Goal: Task Accomplishment & Management: Complete application form

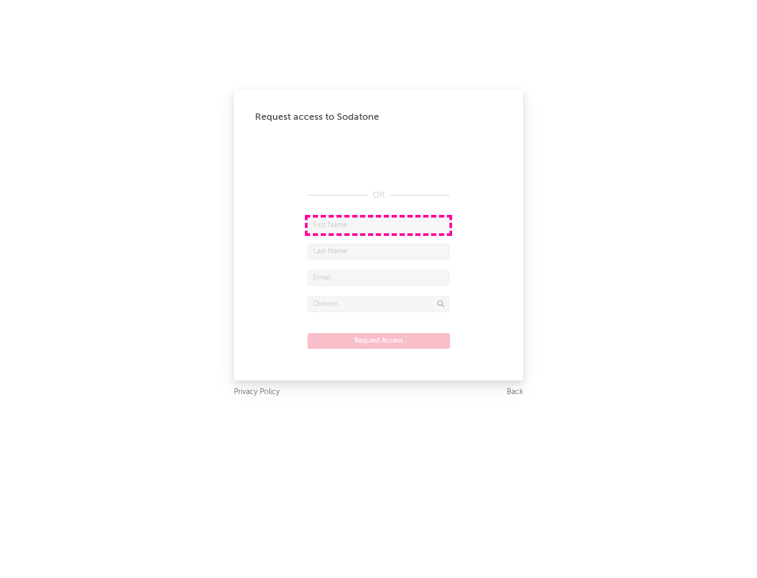
click at [379, 225] on input "text" at bounding box center [379, 226] width 142 height 16
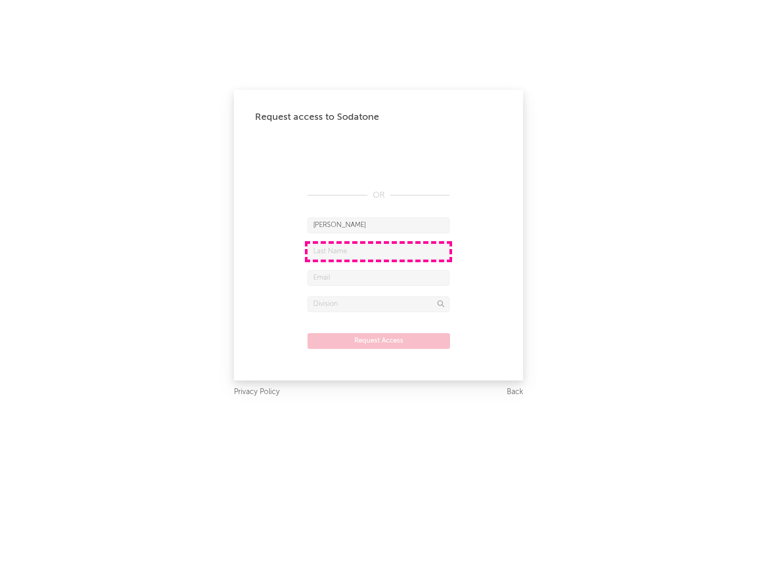
type input "[PERSON_NAME]"
click at [379, 251] on input "text" at bounding box center [379, 252] width 142 height 16
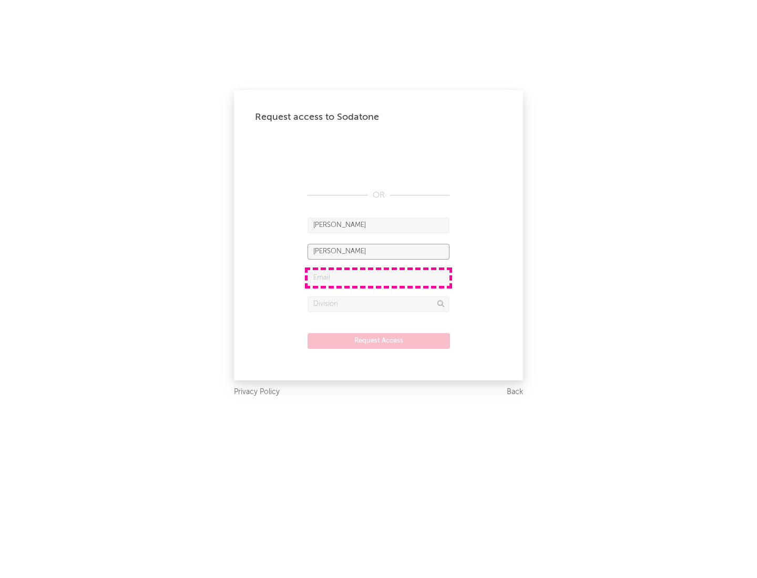
type input "[PERSON_NAME]"
click at [379, 278] on input "text" at bounding box center [379, 278] width 142 height 16
type input "[EMAIL_ADDRESS][DOMAIN_NAME]"
click at [379, 304] on input "text" at bounding box center [379, 304] width 142 height 16
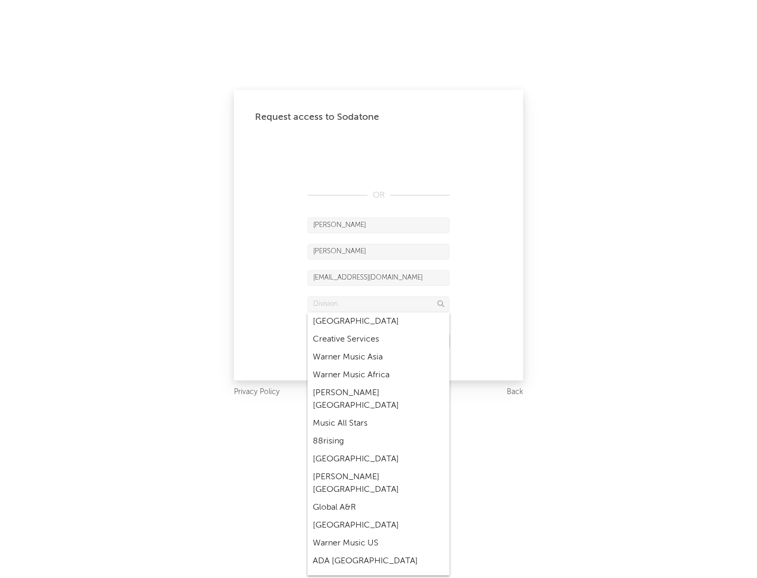
click at [375, 415] on div "Music All Stars" at bounding box center [379, 424] width 142 height 18
type input "Music All Stars"
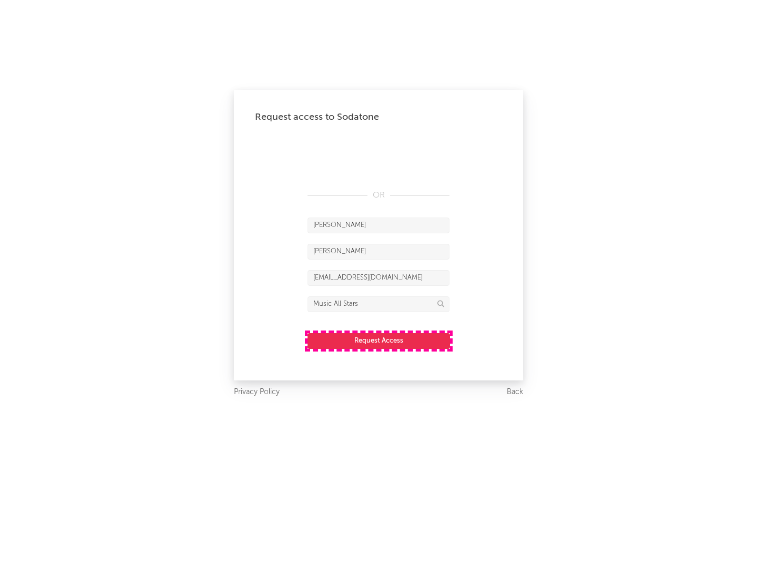
click at [379, 341] on button "Request Access" at bounding box center [379, 341] width 142 height 16
